Goal: Task Accomplishment & Management: Manage account settings

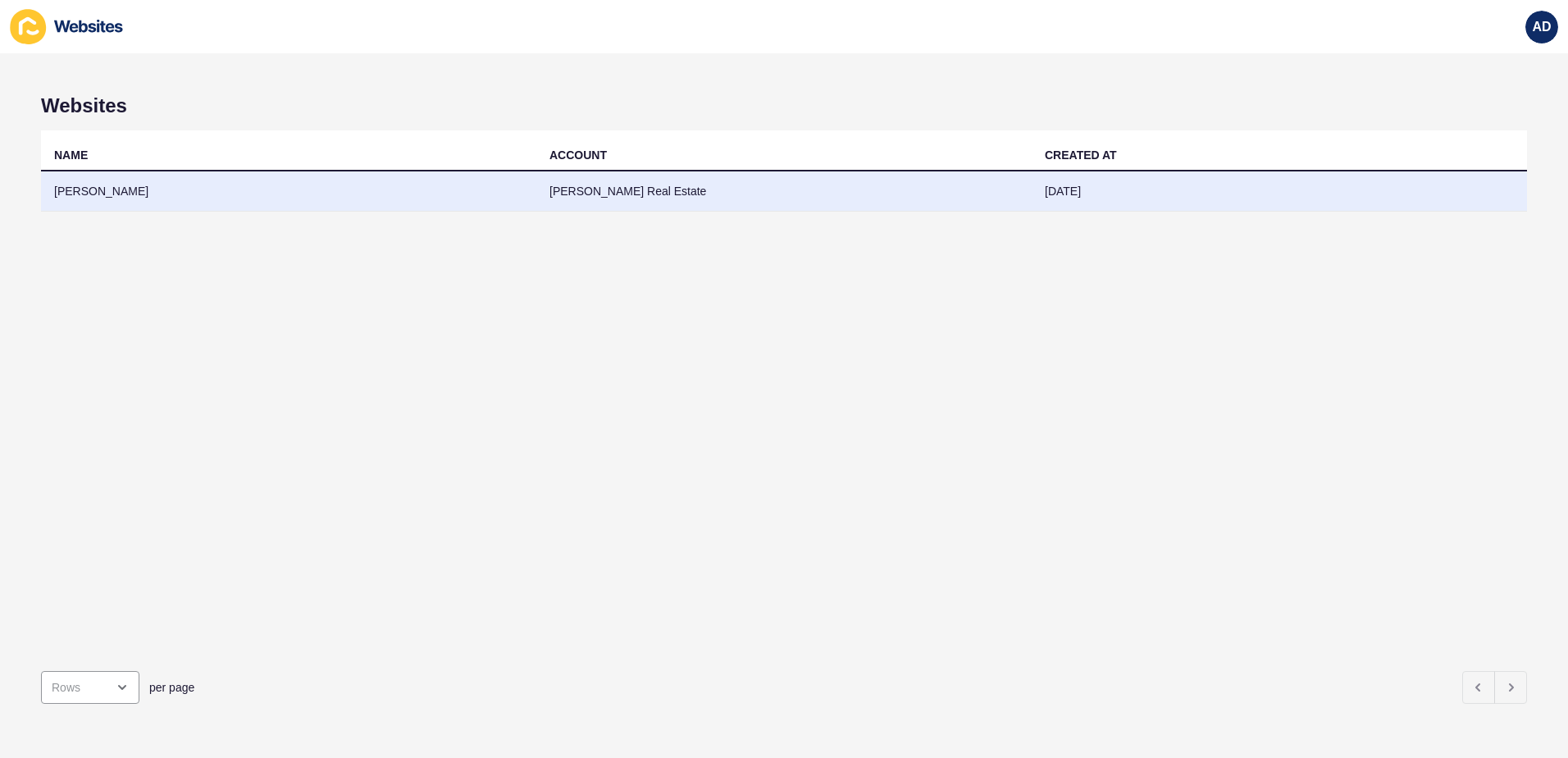
click at [218, 198] on td "[PERSON_NAME]" at bounding box center [289, 191] width 495 height 40
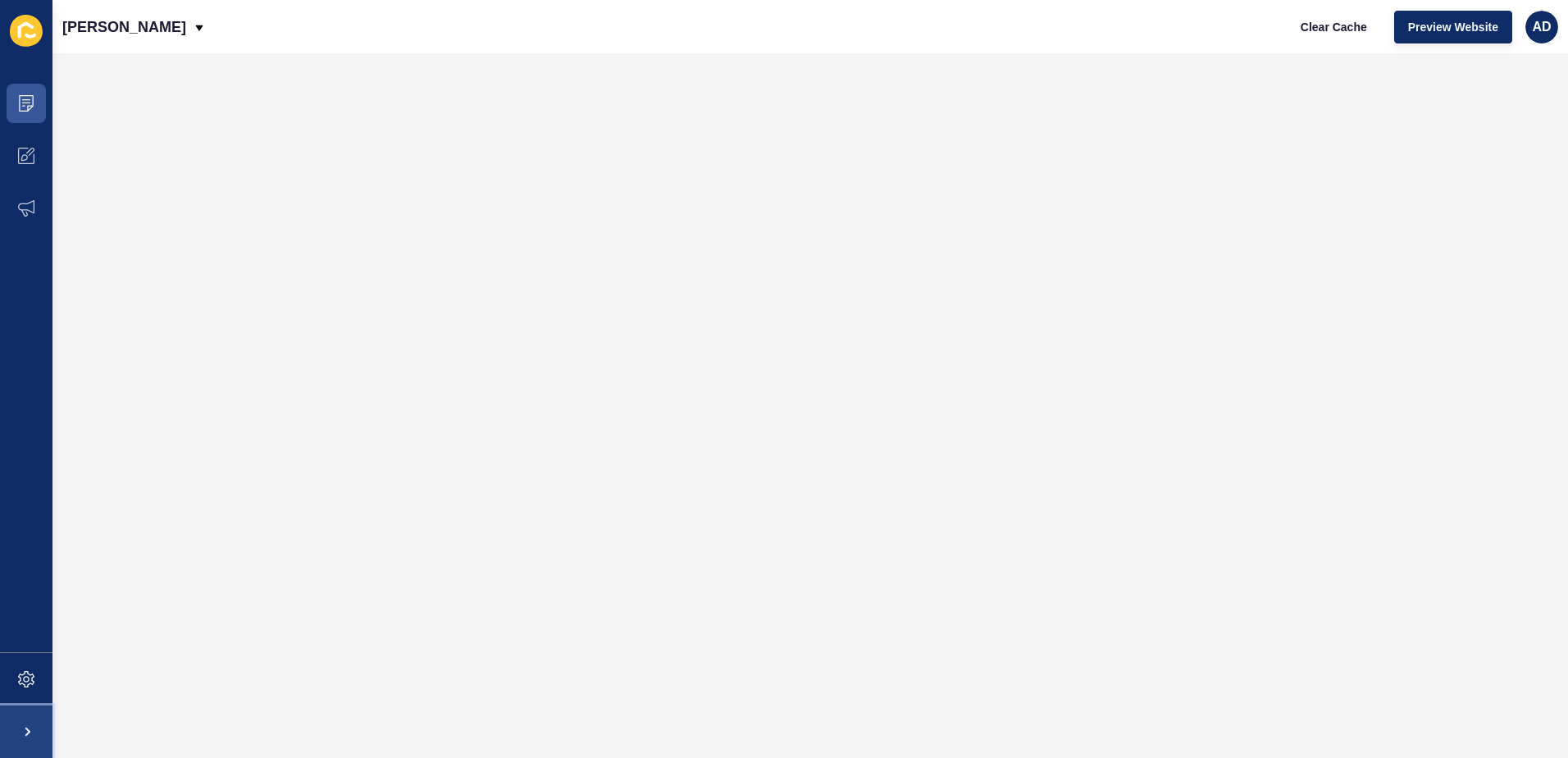
click at [28, 727] on span at bounding box center [26, 731] width 52 height 52
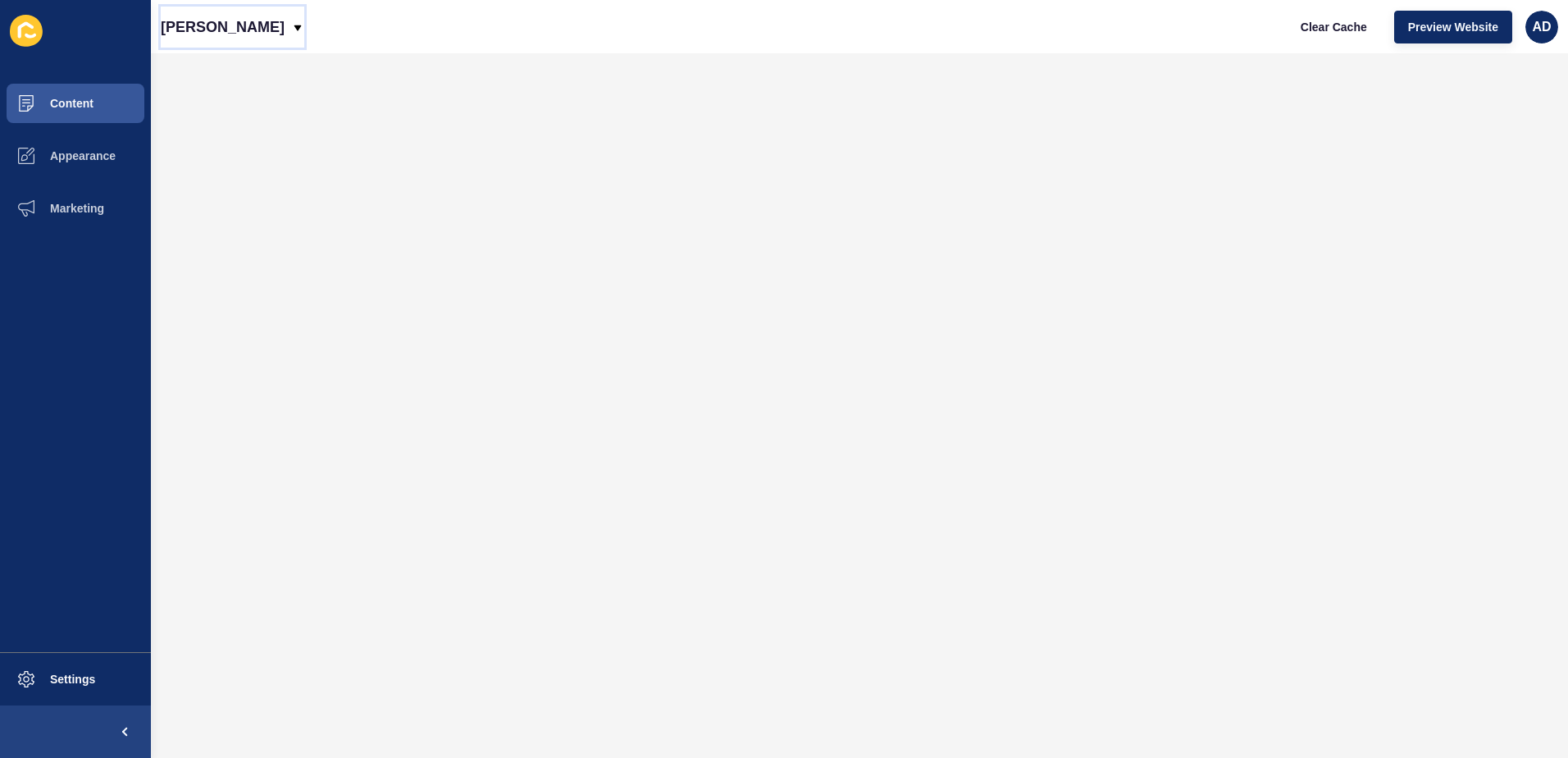
click at [291, 25] on icon at bounding box center [297, 28] width 13 height 13
click at [74, 662] on button "Settings" at bounding box center [75, 679] width 151 height 52
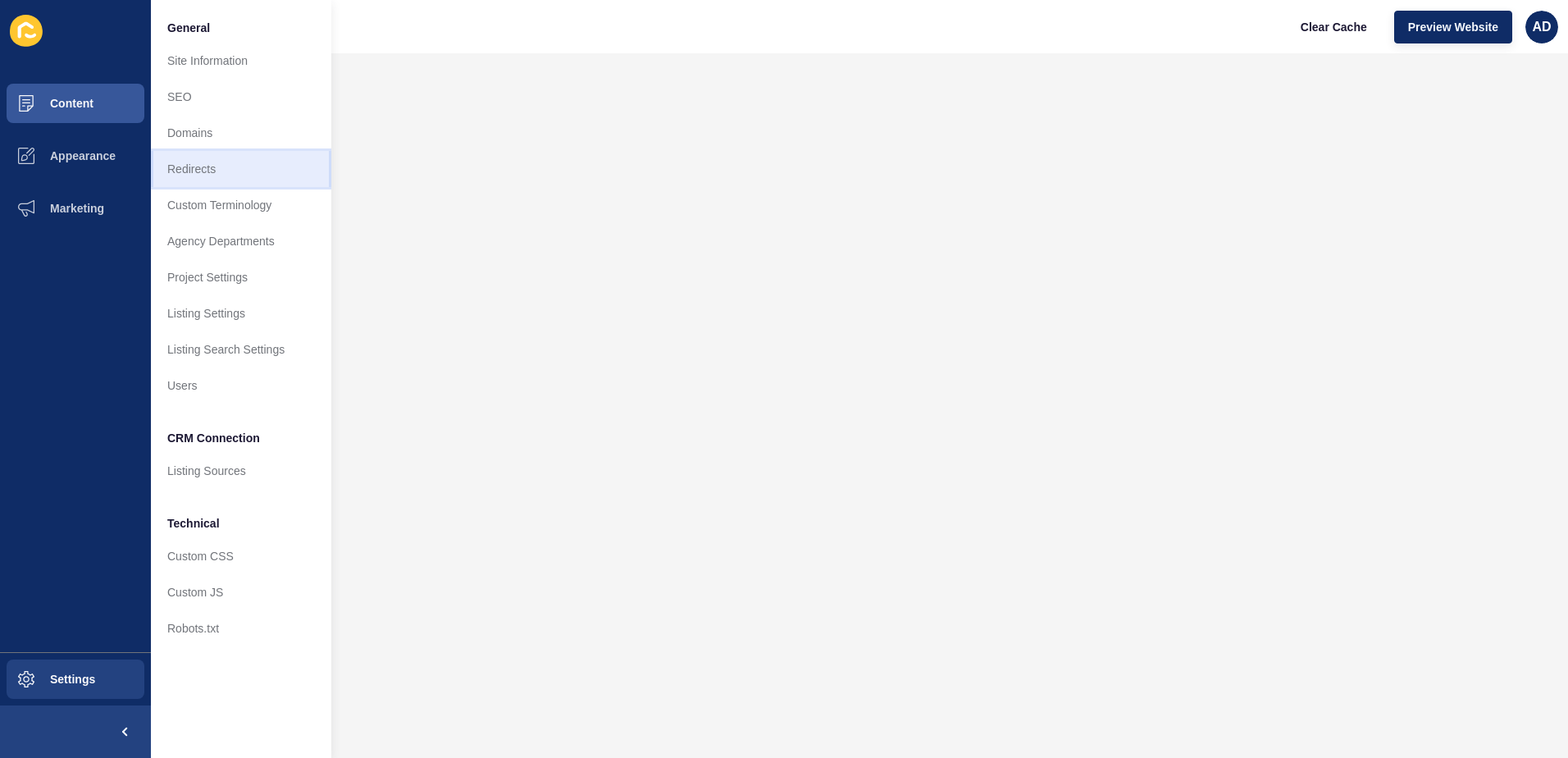
click at [209, 168] on link "Redirects" at bounding box center [241, 169] width 181 height 37
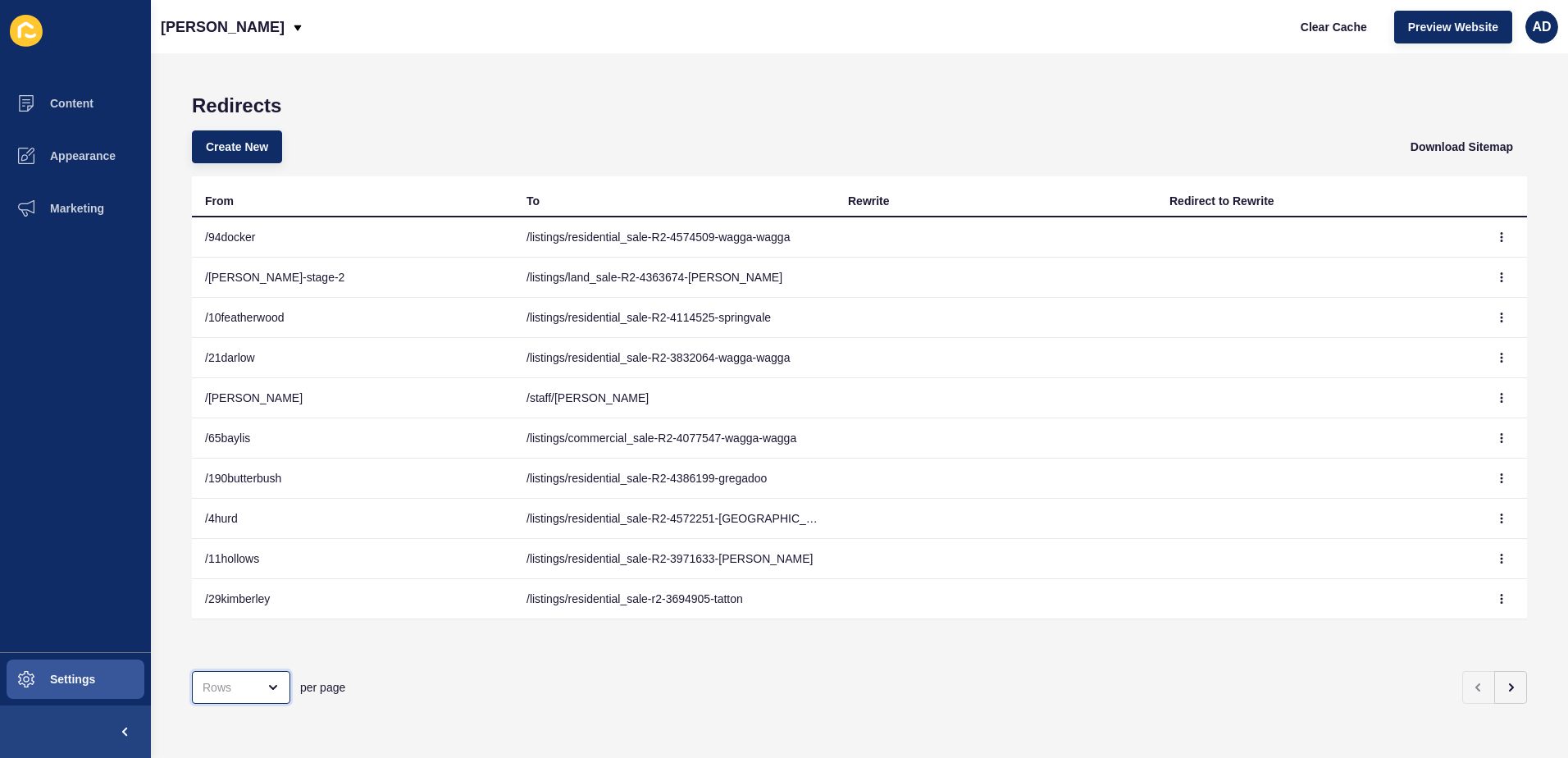
click at [263, 681] on div "open menu" at bounding box center [267, 687] width 23 height 13
click at [259, 641] on div "100 Rows" at bounding box center [245, 634] width 80 height 17
type input "100 Rows"
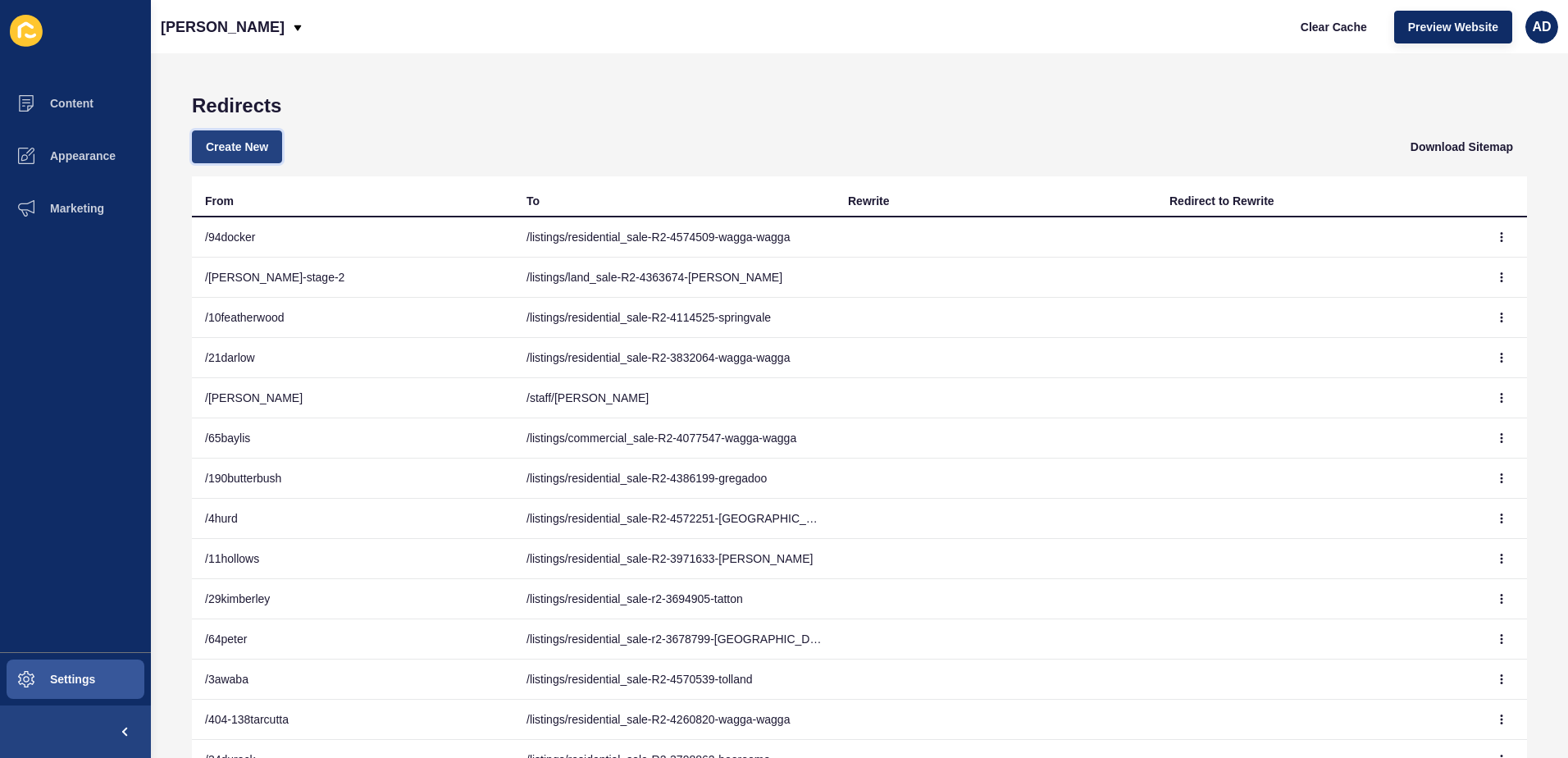
click at [226, 154] on span "Create New" at bounding box center [237, 146] width 62 height 17
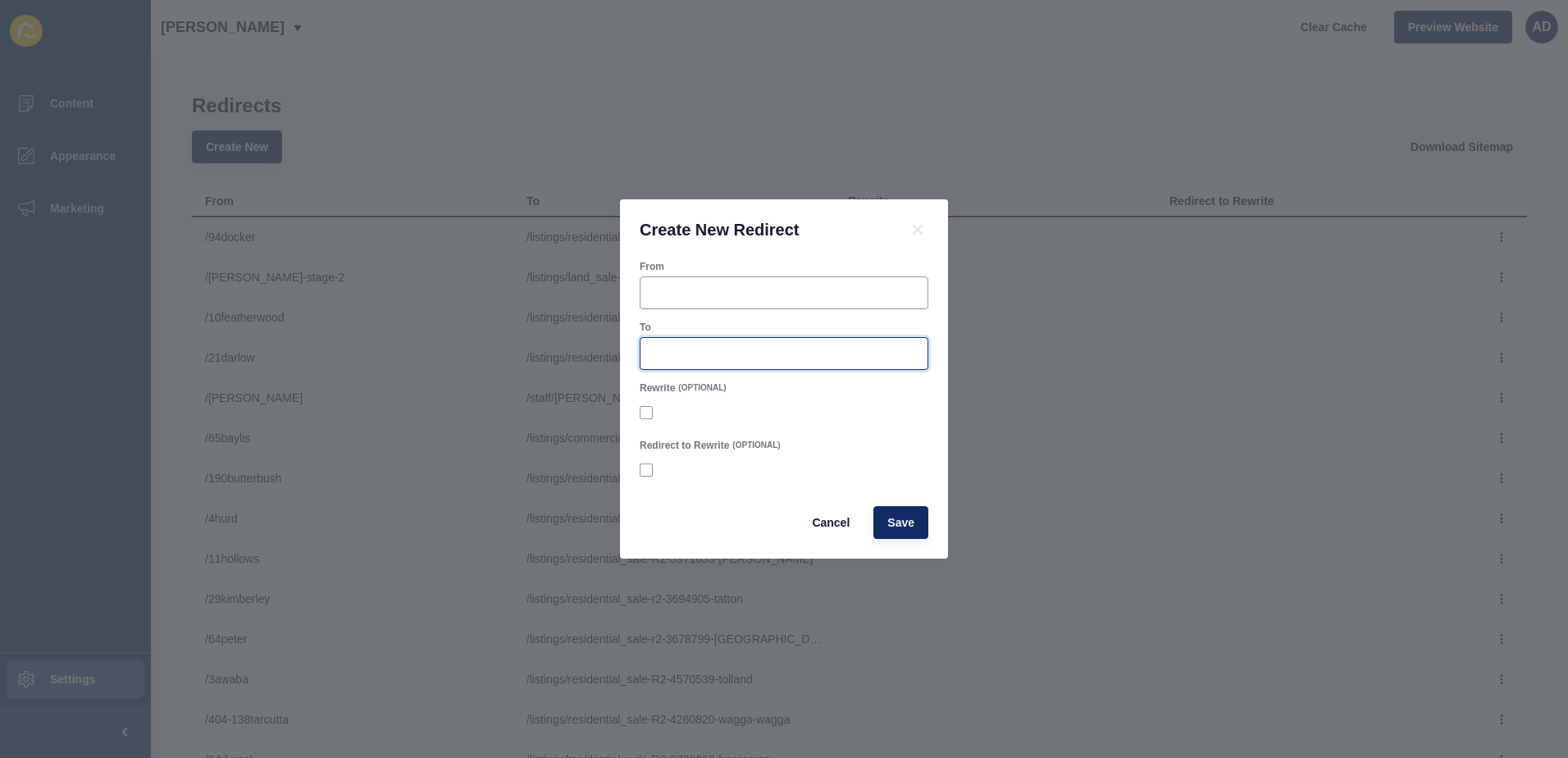
click at [663, 352] on input "To" at bounding box center [784, 353] width 267 height 17
paste input "[URL][DOMAIN_NAME]"
drag, startPoint x: 755, startPoint y: 356, endPoint x: 560, endPoint y: 342, distance: 195.5
click at [560, 342] on div "Create New Redirect From To [URL][DOMAIN_NAME] Rewrite (OPTIONAL) Redirect to R…" at bounding box center [784, 379] width 1568 height 758
type input "/116-120fitzmaurice"
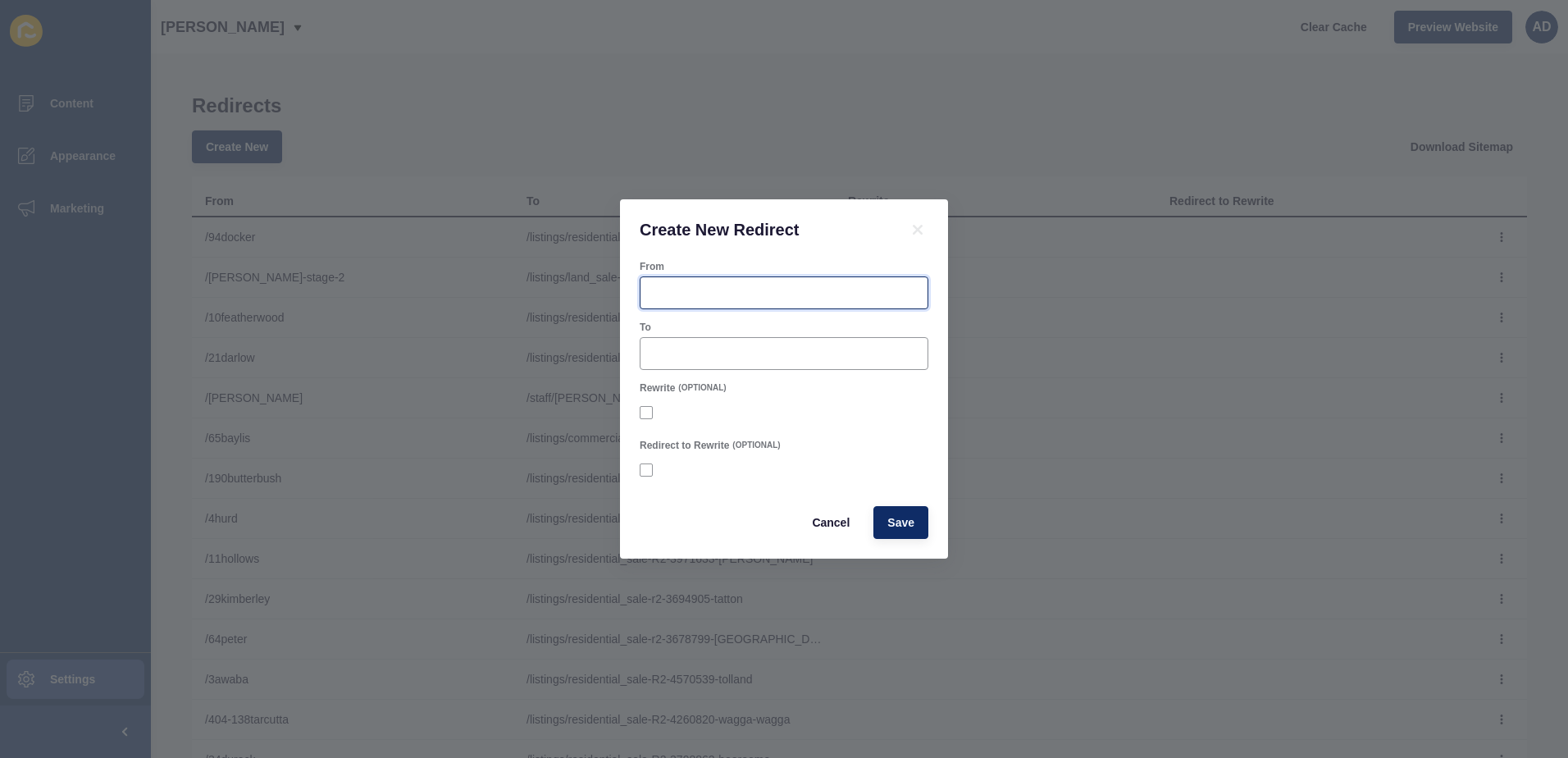
click at [670, 292] on input "From" at bounding box center [784, 292] width 267 height 17
paste input "/116-120fitzmaurice"
type input "/116-120fitzmaurice"
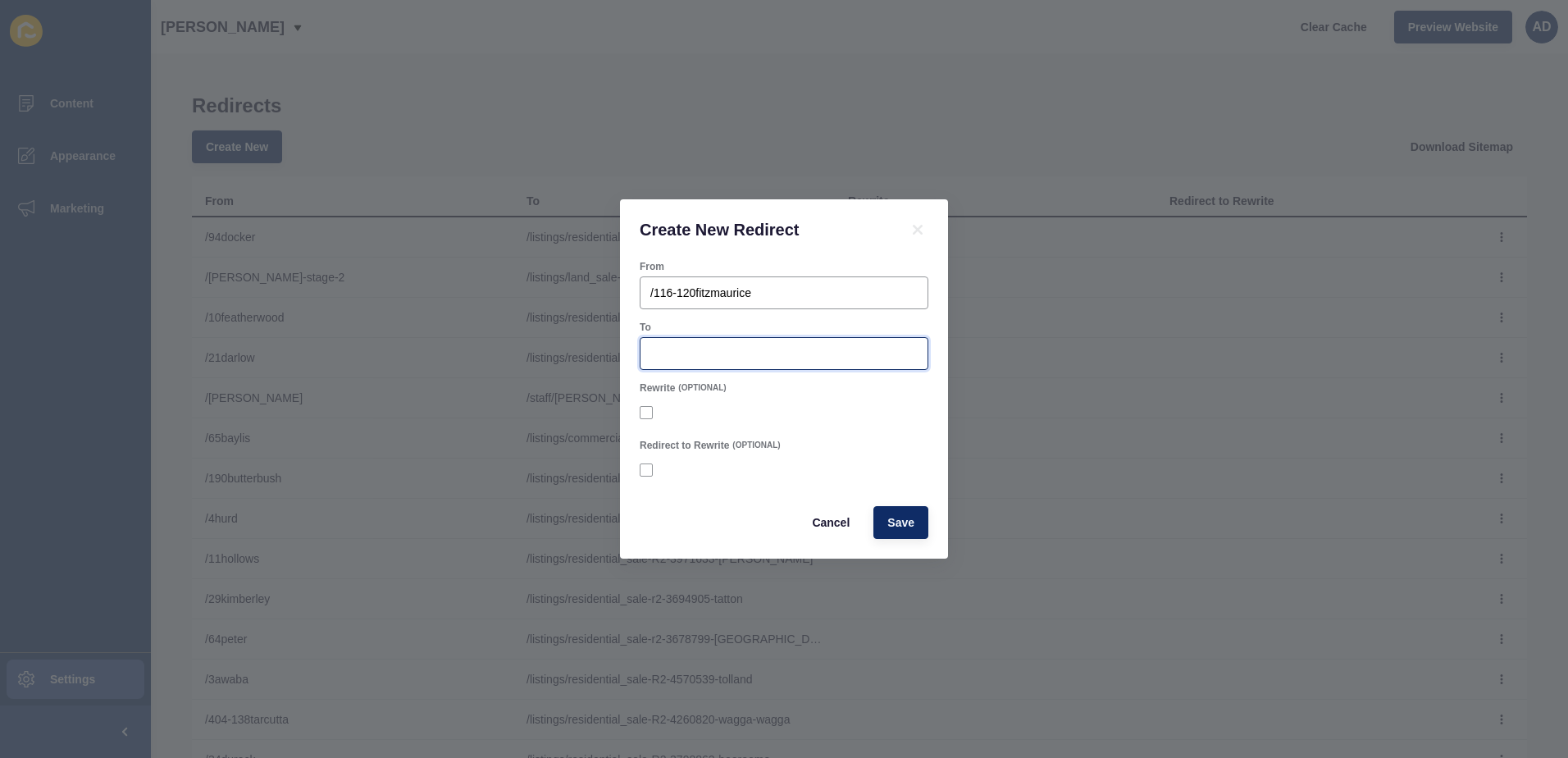
click at [673, 357] on input "To" at bounding box center [784, 353] width 267 height 17
paste input "listings/commercial_sale-R2-4612039-wagga-wagga"
drag, startPoint x: 673, startPoint y: 357, endPoint x: 552, endPoint y: 380, distance: 123.2
click at [552, 380] on div "Create New Redirect From /116-120fitzmaurice To /listings/commercial_sale-R2-46…" at bounding box center [784, 379] width 1568 height 758
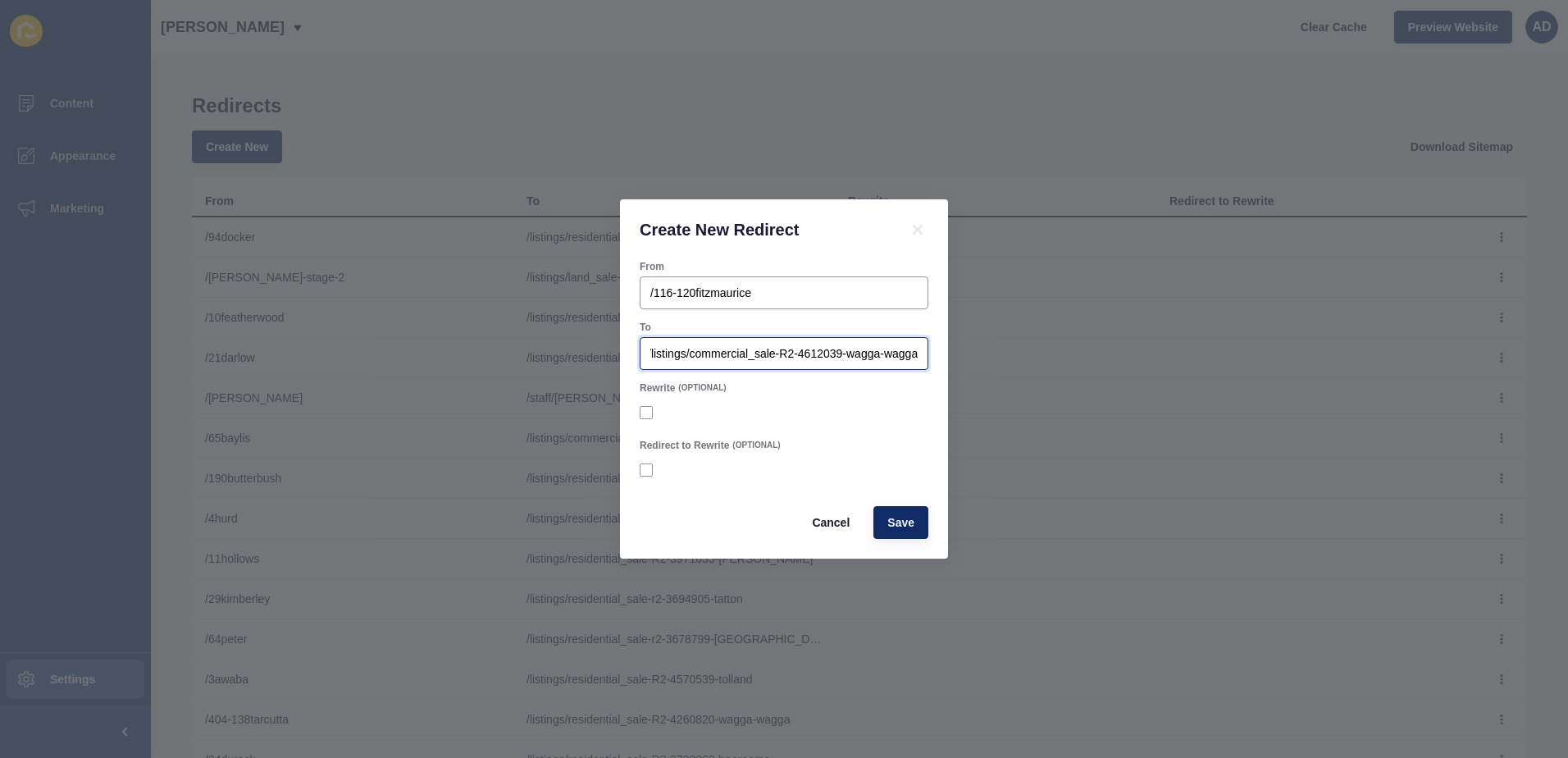
scroll to position [0, 0]
type input "/listings/commercial_sale-R2-4612039-wagga-wagga"
click at [906, 511] on button "Save" at bounding box center [901, 522] width 55 height 33
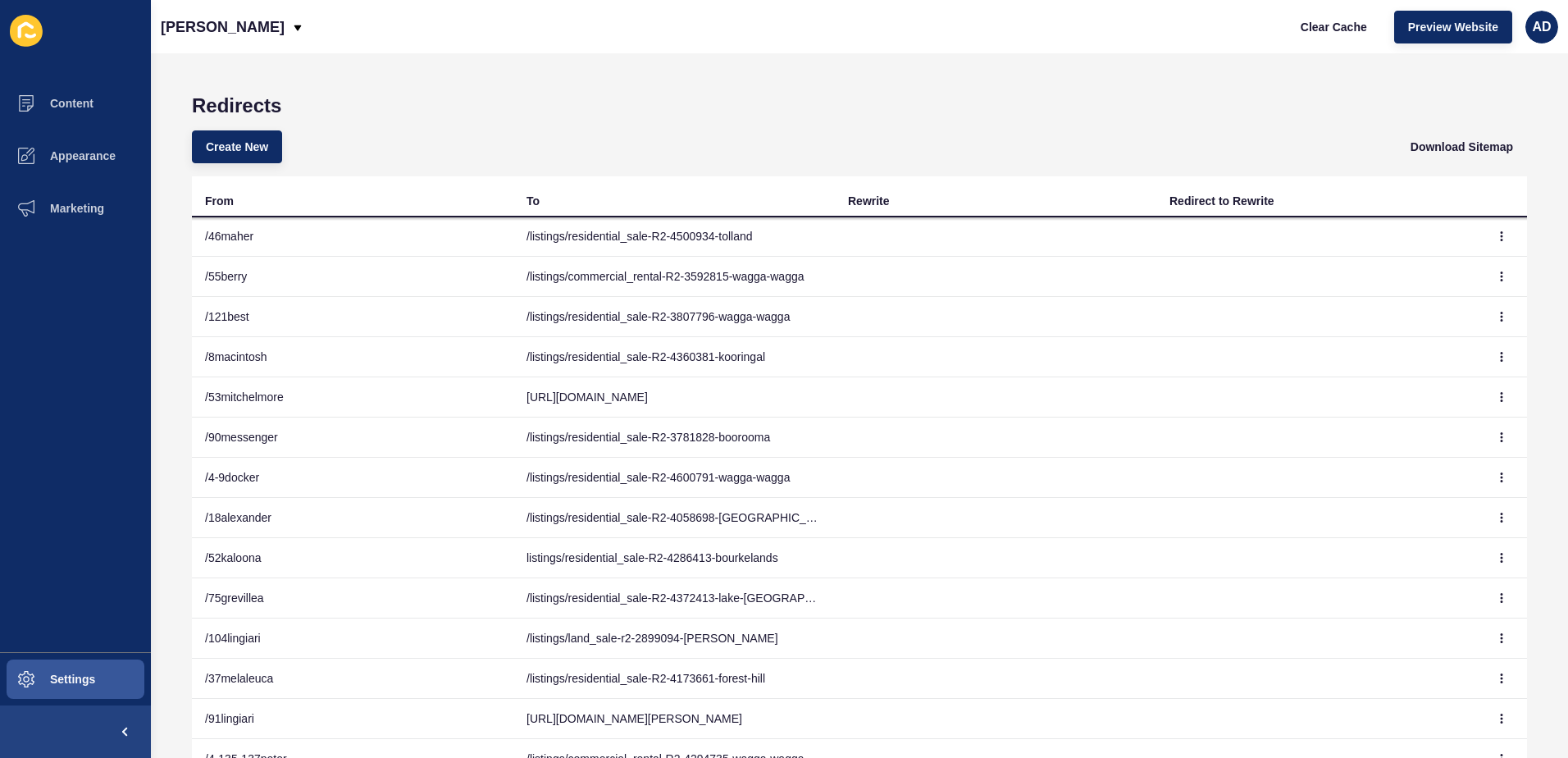
scroll to position [3462, 0]
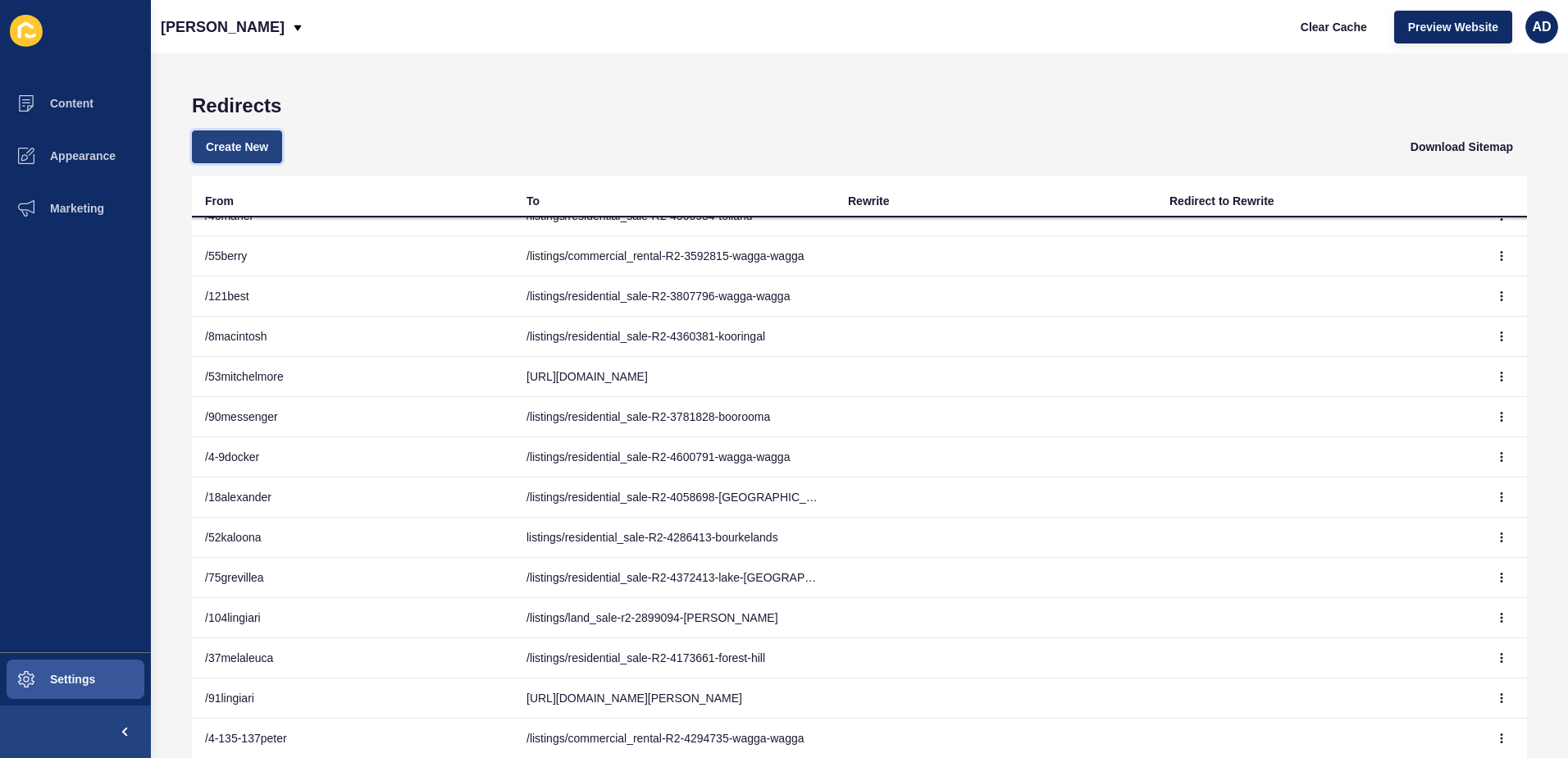
click at [247, 138] on button "Create New" at bounding box center [236, 146] width 90 height 33
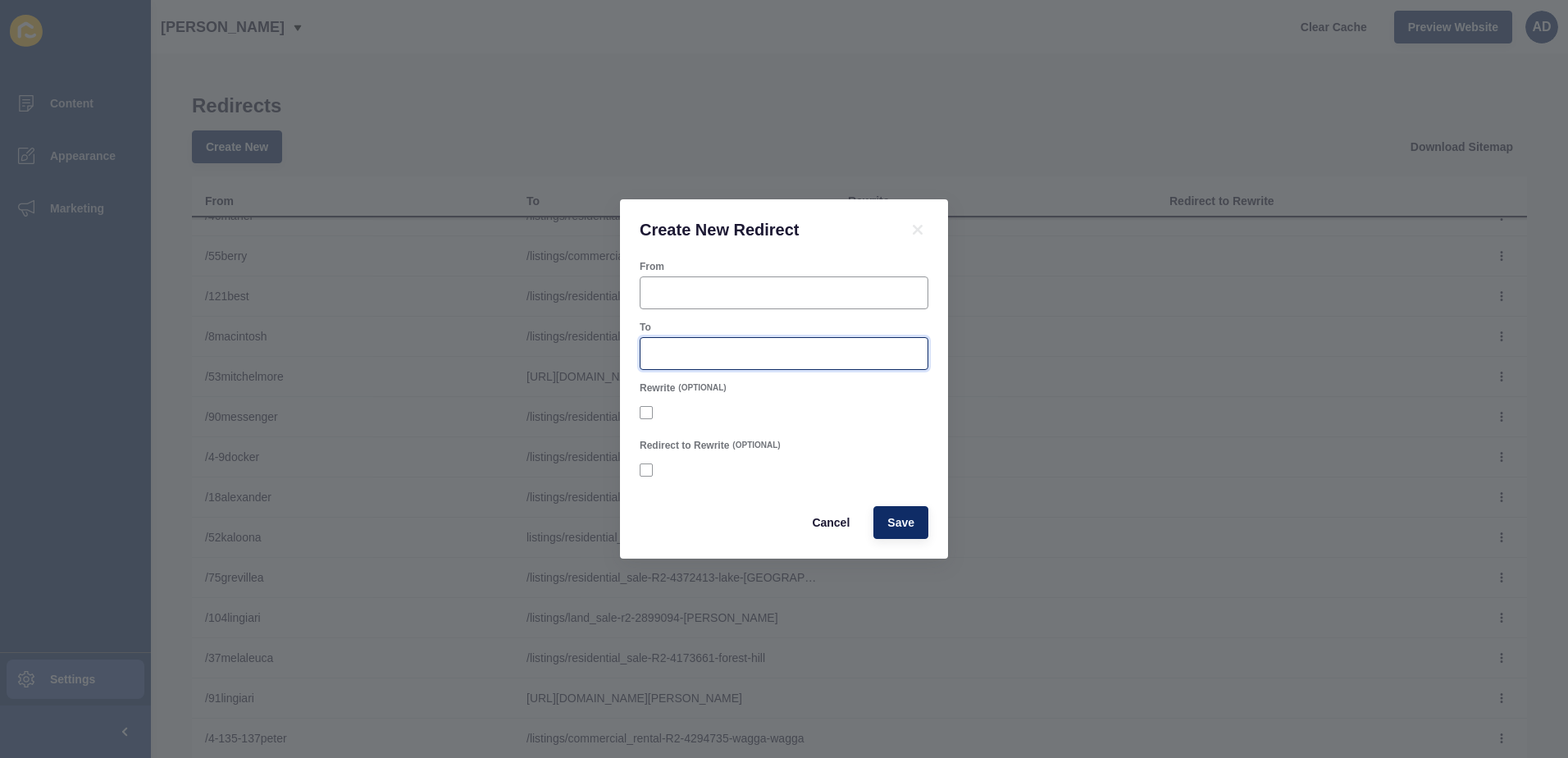
click at [665, 361] on input "To" at bounding box center [784, 353] width 267 height 17
paste input "[URL][DOMAIN_NAME]"
drag, startPoint x: 687, startPoint y: 349, endPoint x: 526, endPoint y: 349, distance: 161.0
click at [526, 349] on div "Create New Redirect From To [URL][DOMAIN_NAME] Rewrite (OPTIONAL) Redirect to R…" at bounding box center [784, 379] width 1568 height 758
click at [770, 358] on input "[URL][DOMAIN_NAME]" at bounding box center [784, 353] width 267 height 17
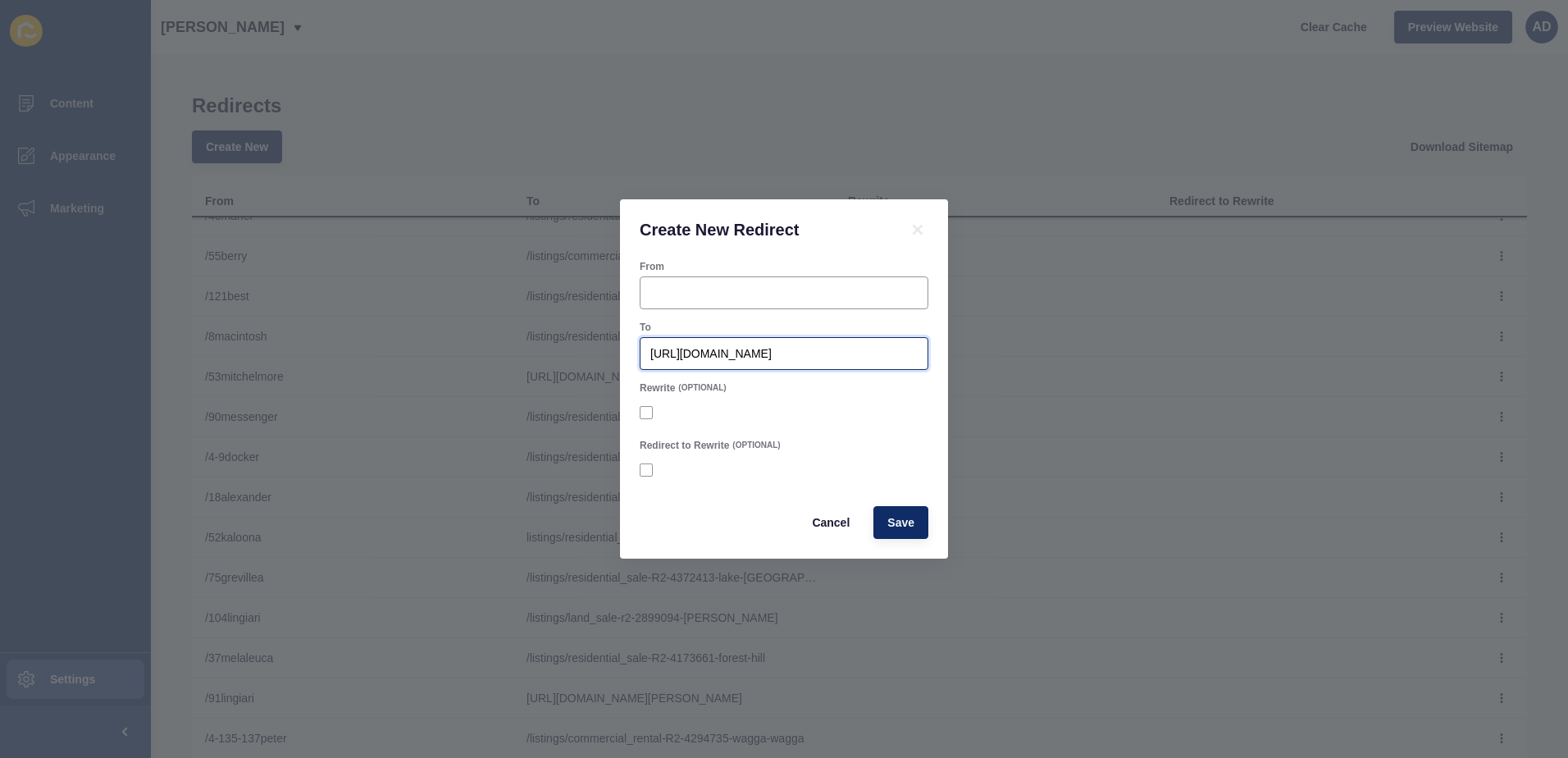
drag, startPoint x: 755, startPoint y: 355, endPoint x: 632, endPoint y: 352, distance: 123.0
click at [632, 352] on div "From To [URL][DOMAIN_NAME] Rewrite (OPTIONAL) Redirect to Rewrite (OPTIONAL) Ca…" at bounding box center [784, 409] width 328 height 299
type input "/listings/commercial_sale-R2-4572193-wagga-wagga"
click at [674, 289] on input "From" at bounding box center [784, 292] width 267 height 17
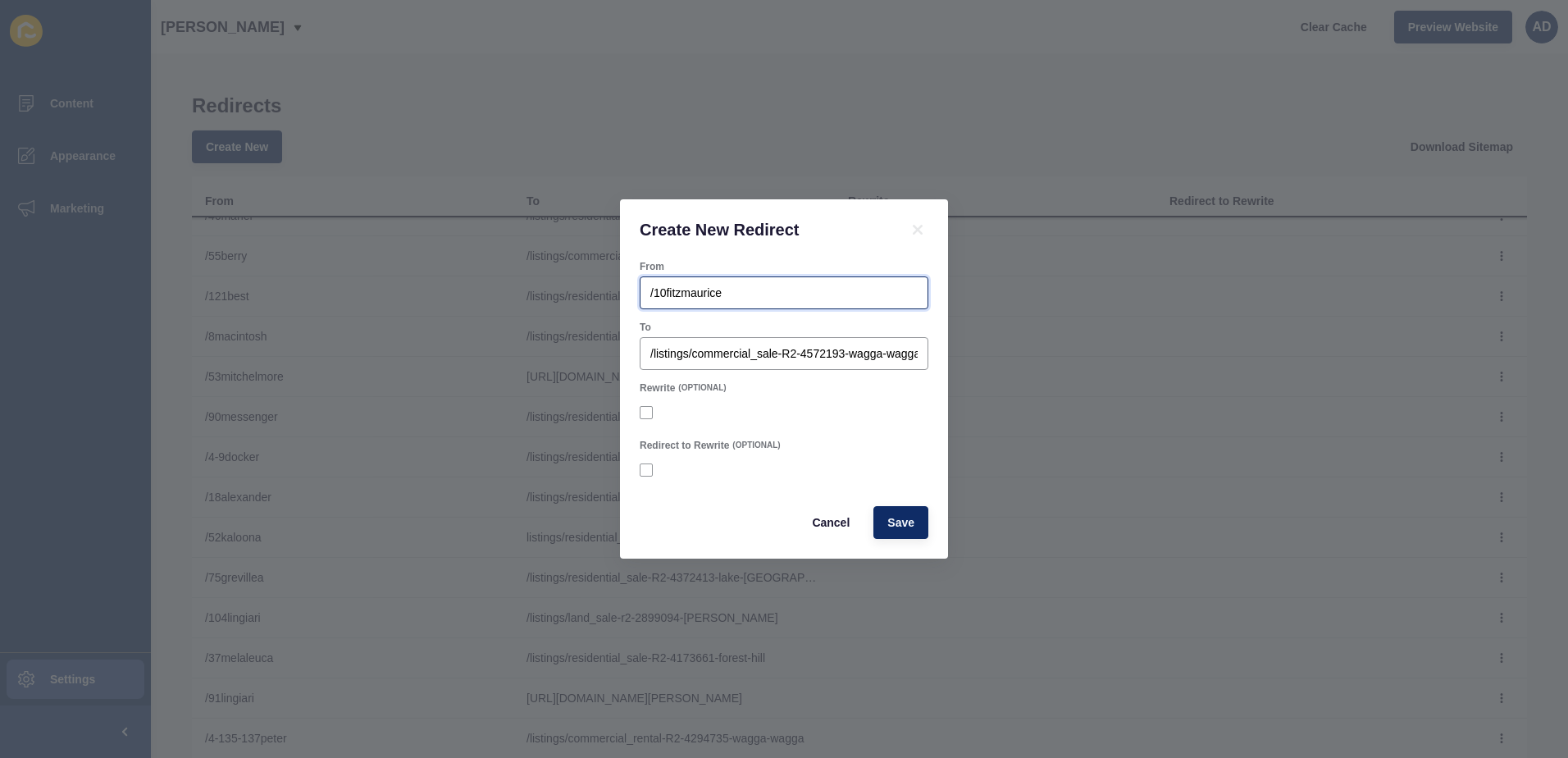
click at [666, 290] on input "/10fitzmaurice" at bounding box center [784, 292] width 267 height 17
type input "/54-56fitzmaurice"
click at [914, 527] on span "Save" at bounding box center [900, 522] width 27 height 17
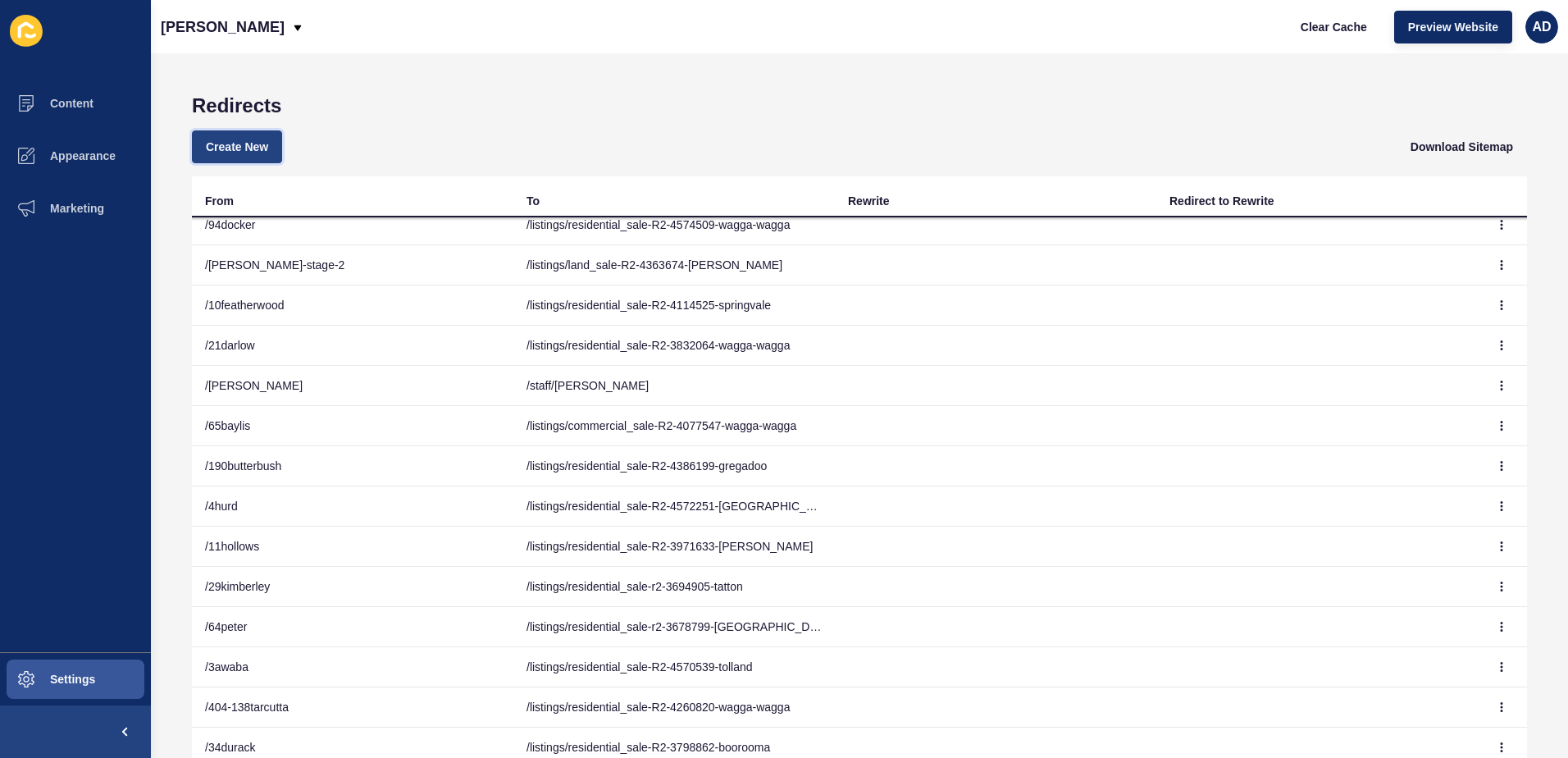
click at [245, 146] on span "Create New" at bounding box center [237, 146] width 62 height 17
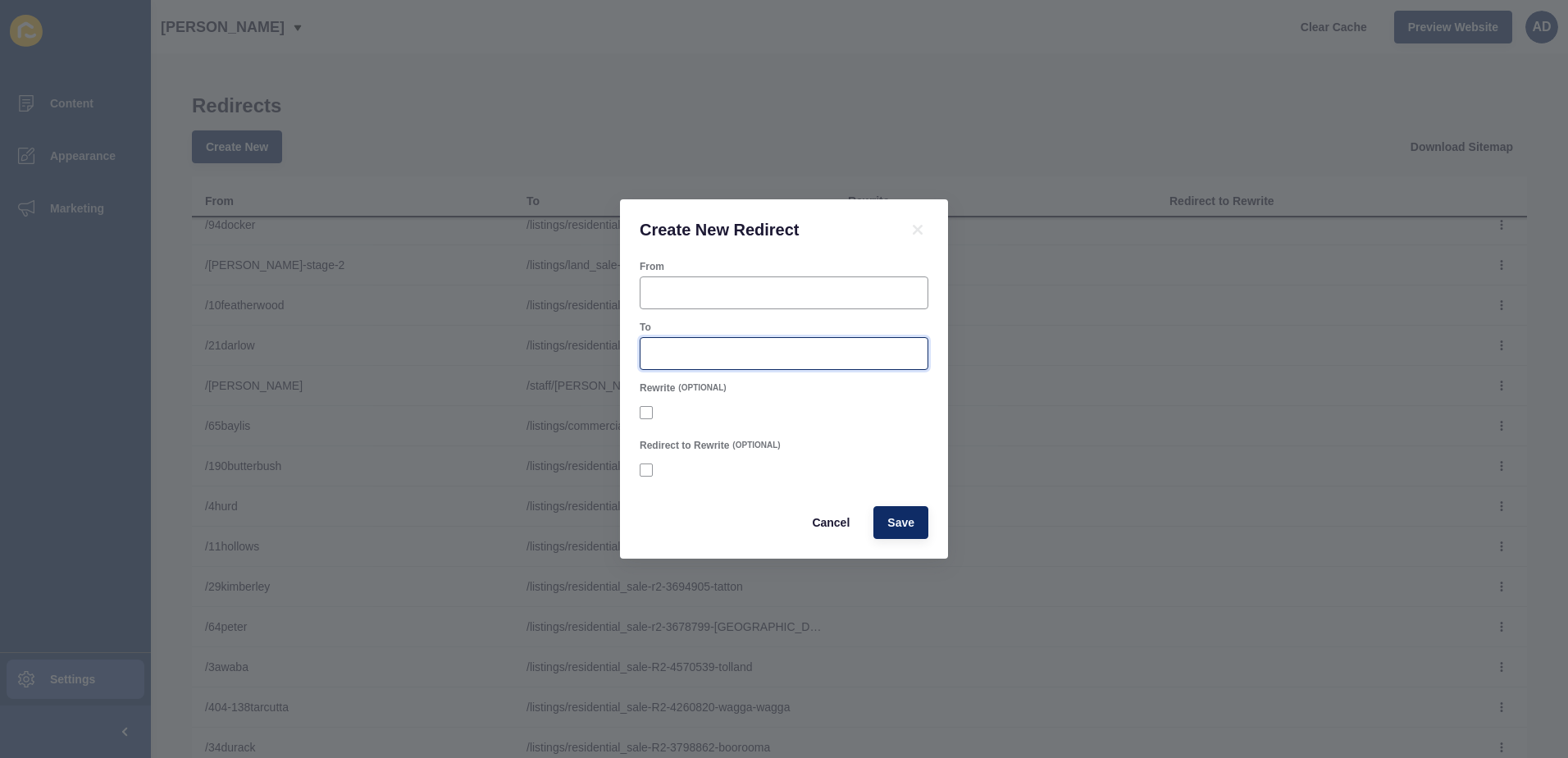
click at [676, 358] on input "To" at bounding box center [784, 353] width 267 height 17
paste input "/listings/commercial_sale-R2-4646175-wagga-wagga"
drag, startPoint x: 674, startPoint y: 351, endPoint x: 560, endPoint y: 341, distance: 114.4
click at [560, 341] on div "Create New Redirect From To /listings/commercial_sale-R2-4646175-wagga-wagga Re…" at bounding box center [784, 379] width 1568 height 758
type input "/listings/commercial_sale-R2-4646175-wagga-wagga"
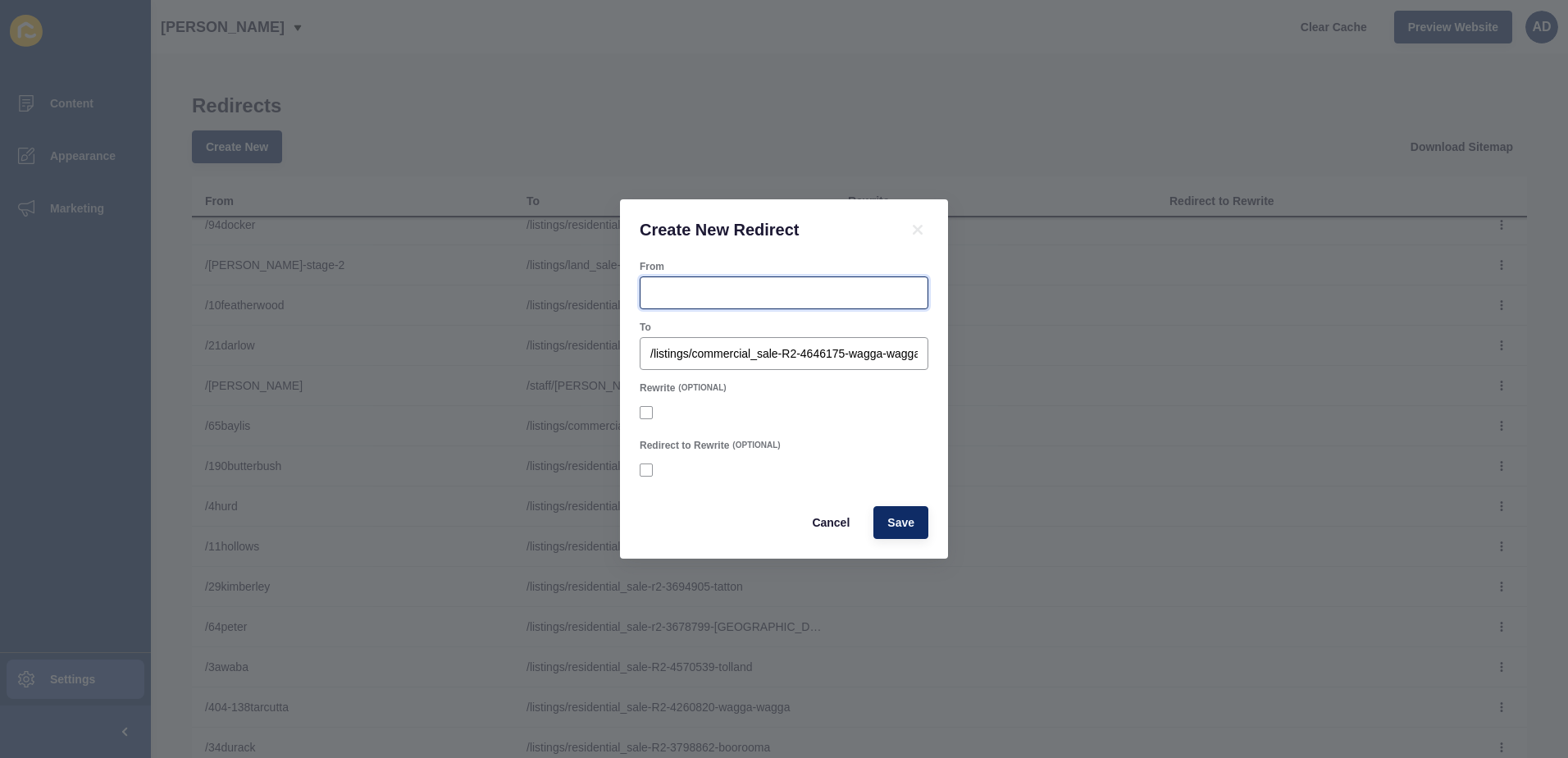
click at [676, 299] on input "From" at bounding box center [784, 292] width 267 height 17
paste input "12-14baylis"
type input "12-14baylis"
click at [915, 522] on button "Save" at bounding box center [901, 522] width 55 height 33
